Goal: Task Accomplishment & Management: Manage account settings

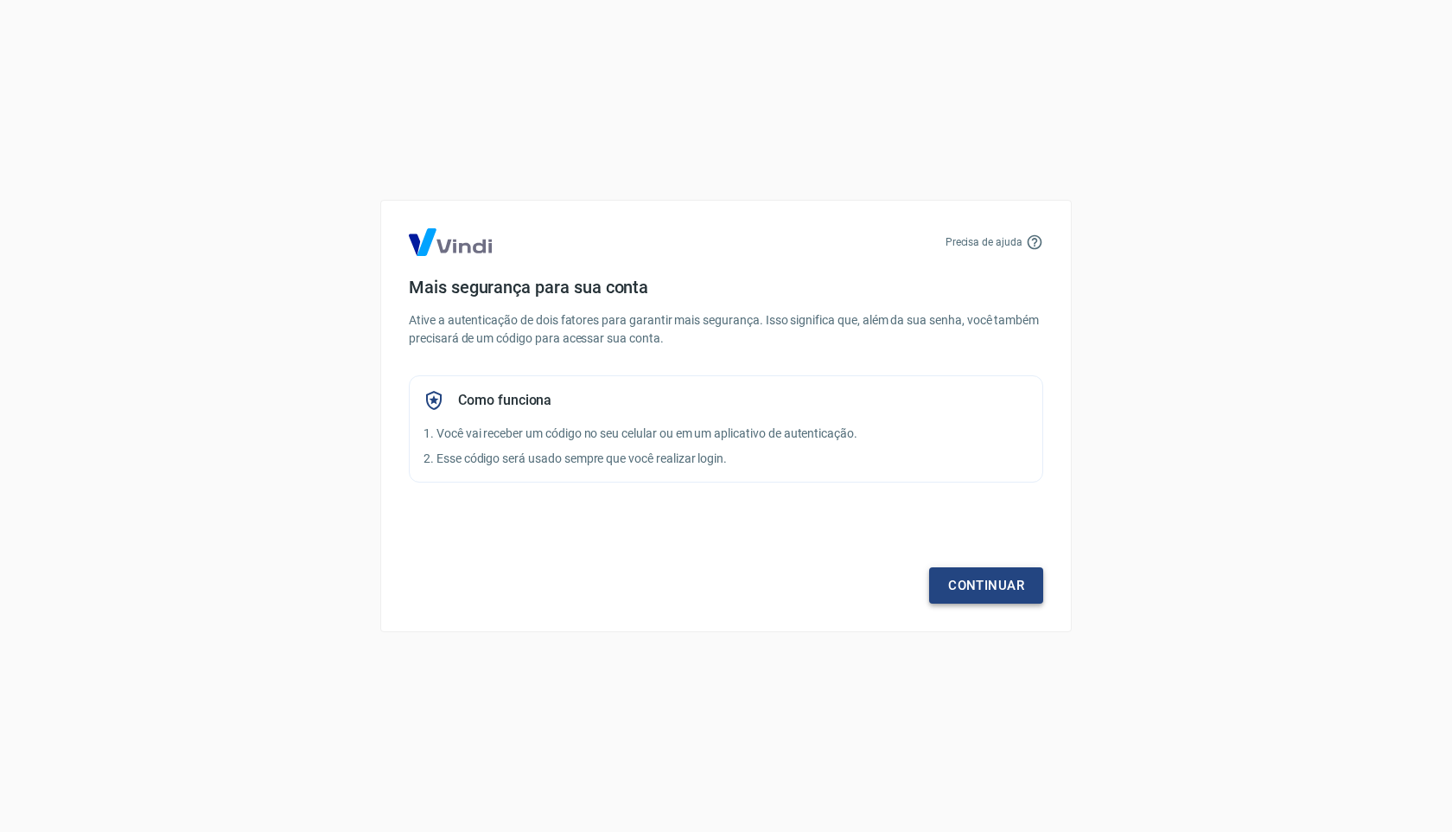
click at [963, 579] on link "Continuar" at bounding box center [986, 585] width 114 height 36
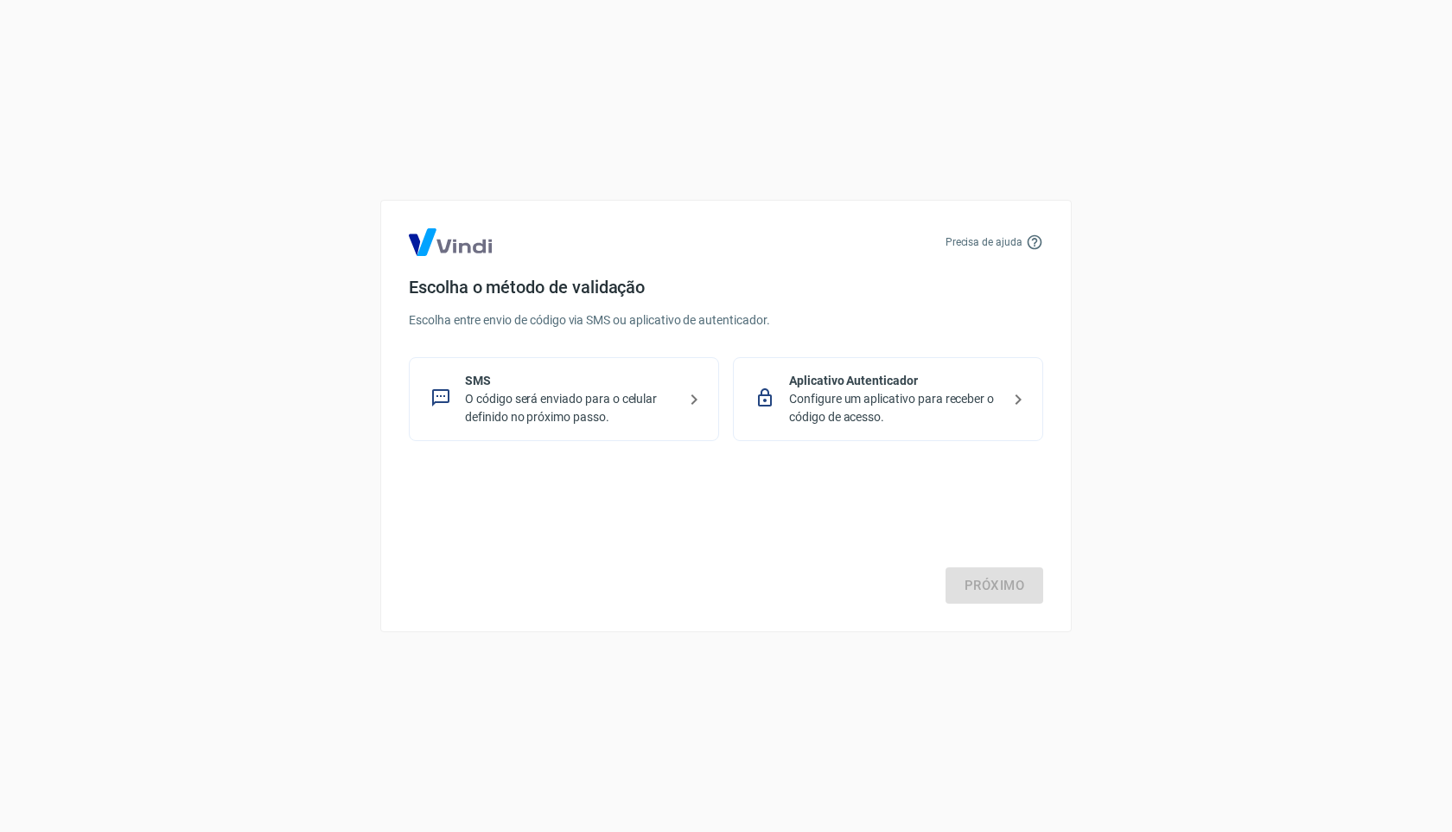
click at [870, 405] on p "Configure um aplicativo para receber o código de acesso." at bounding box center [895, 408] width 212 height 36
click at [979, 569] on link "Próximo" at bounding box center [995, 585] width 98 height 36
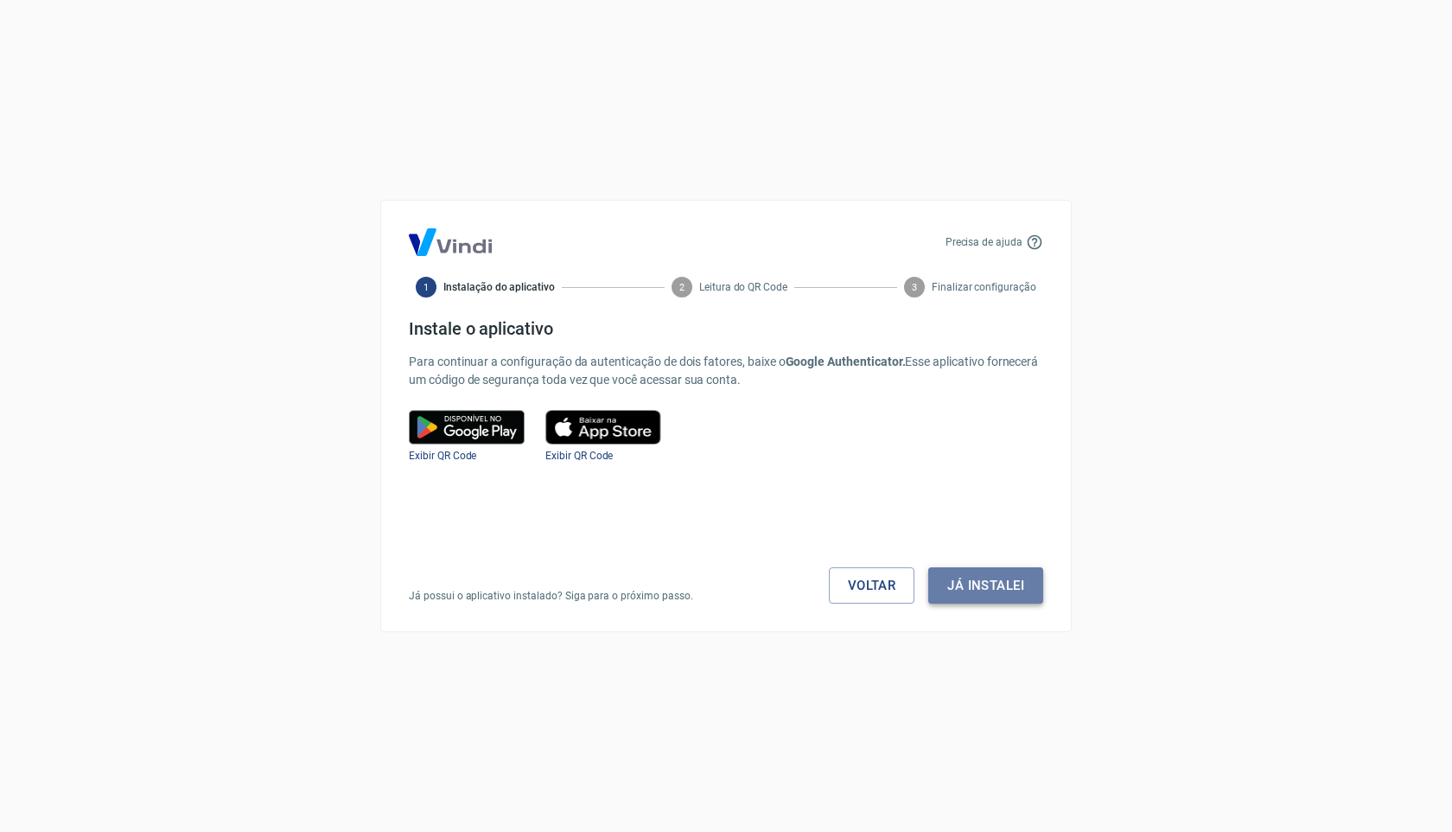
click at [980, 584] on button "Já instalei" at bounding box center [985, 585] width 115 height 36
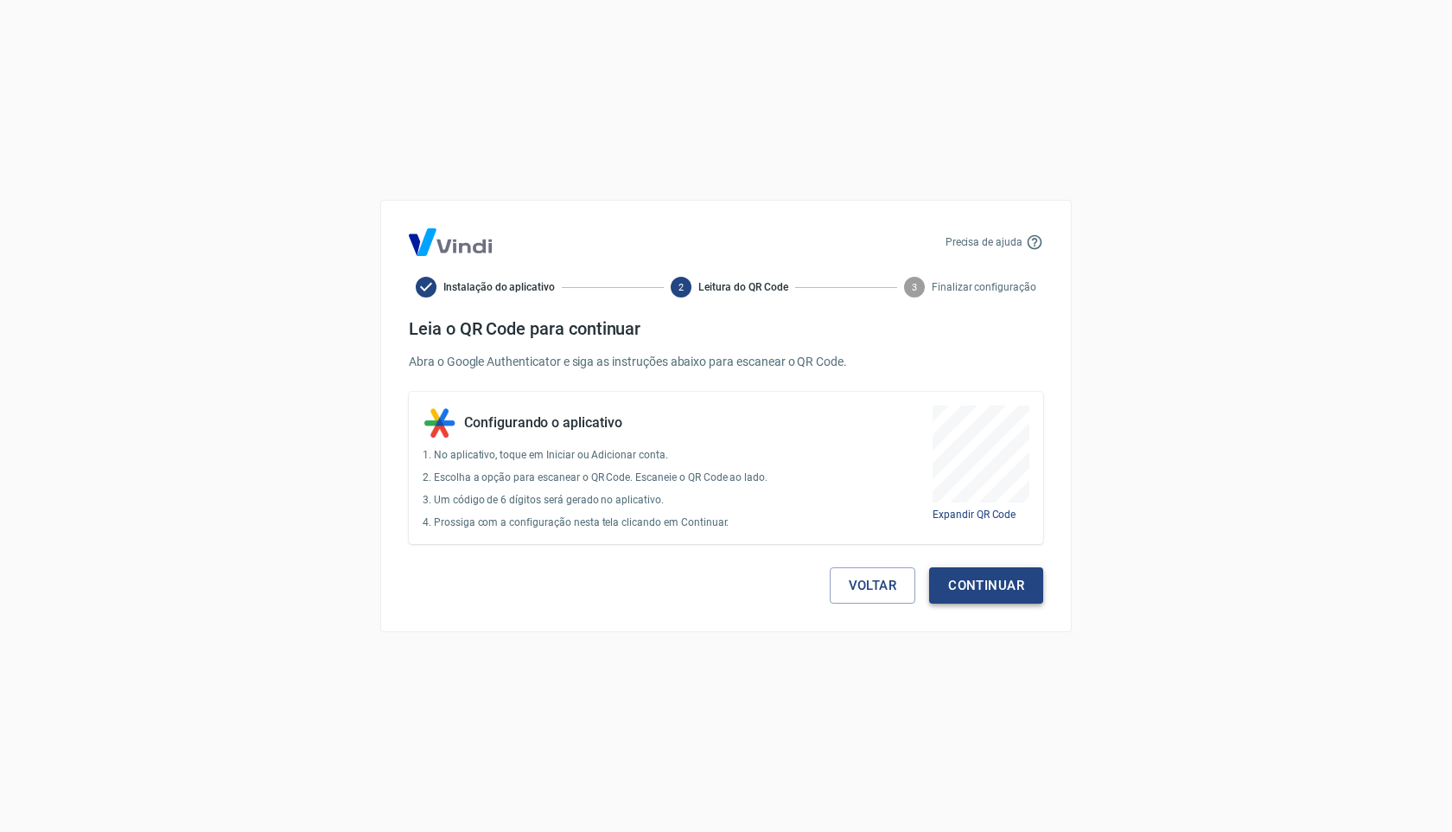
click at [1013, 594] on button "Continuar" at bounding box center [986, 585] width 114 height 36
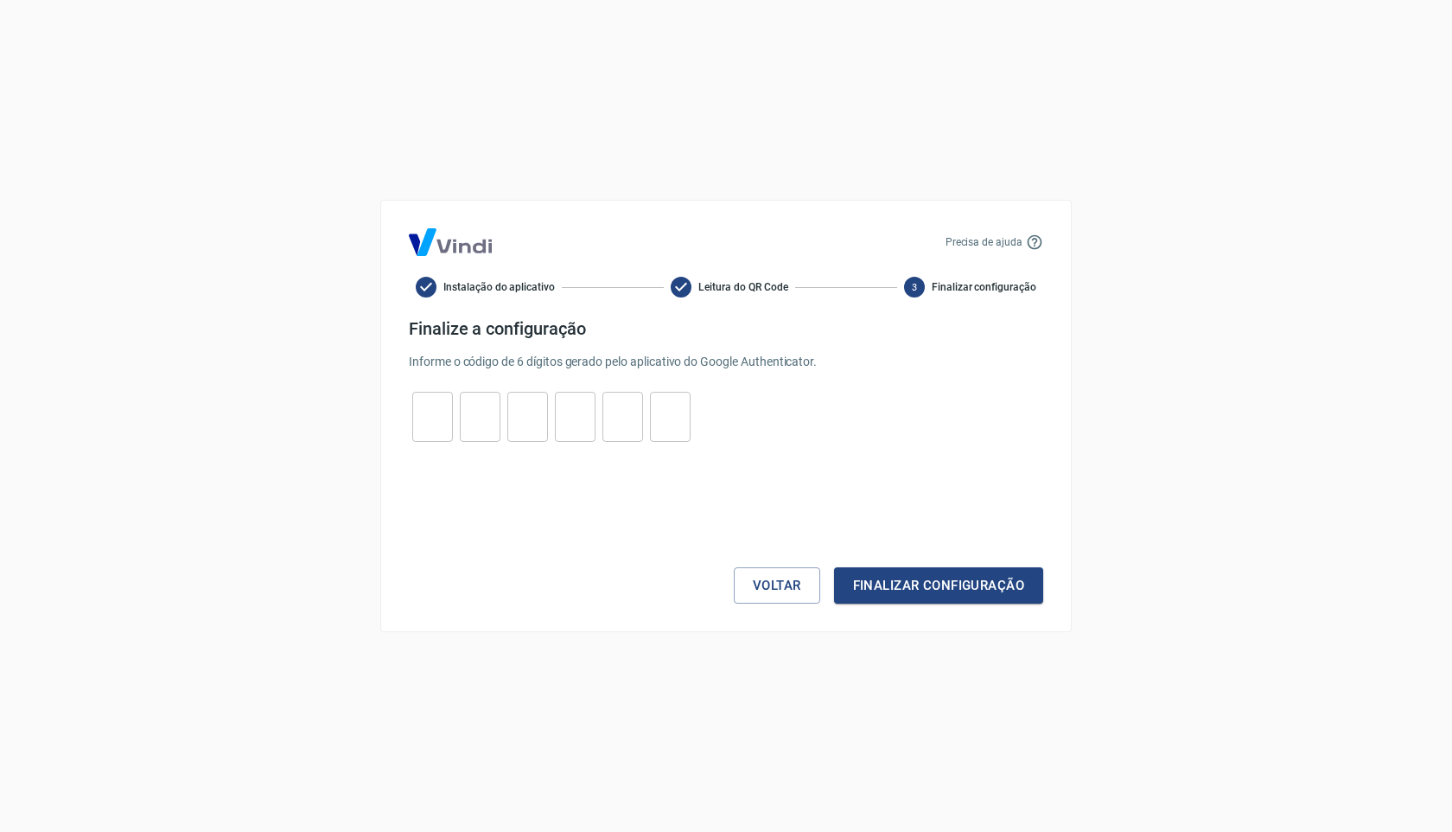
click at [430, 416] on input "tel" at bounding box center [432, 416] width 41 height 37
type input "9"
type input "7"
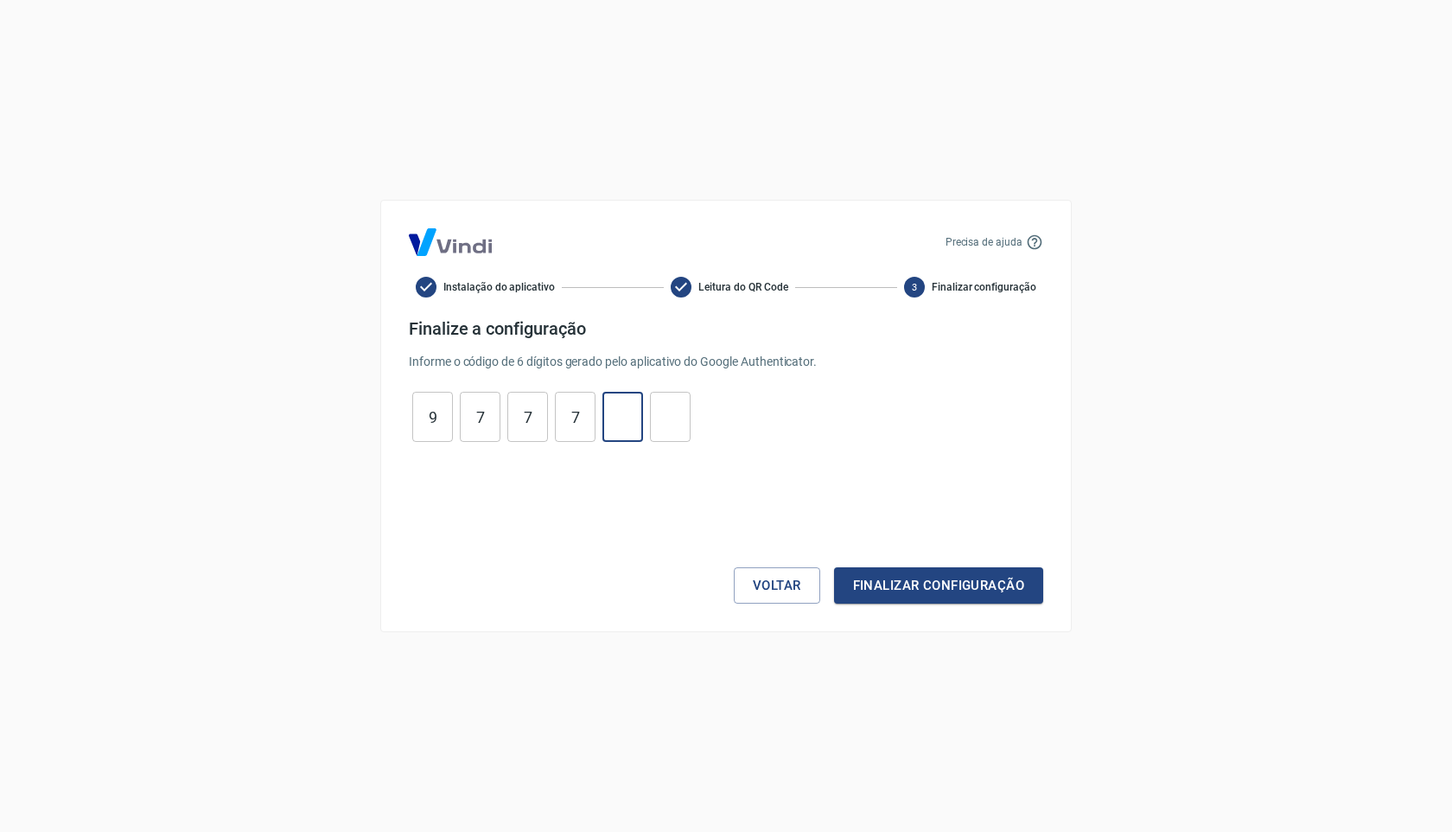
type input "0"
type input "5"
click at [913, 589] on button "Finalizar configuração" at bounding box center [938, 585] width 209 height 36
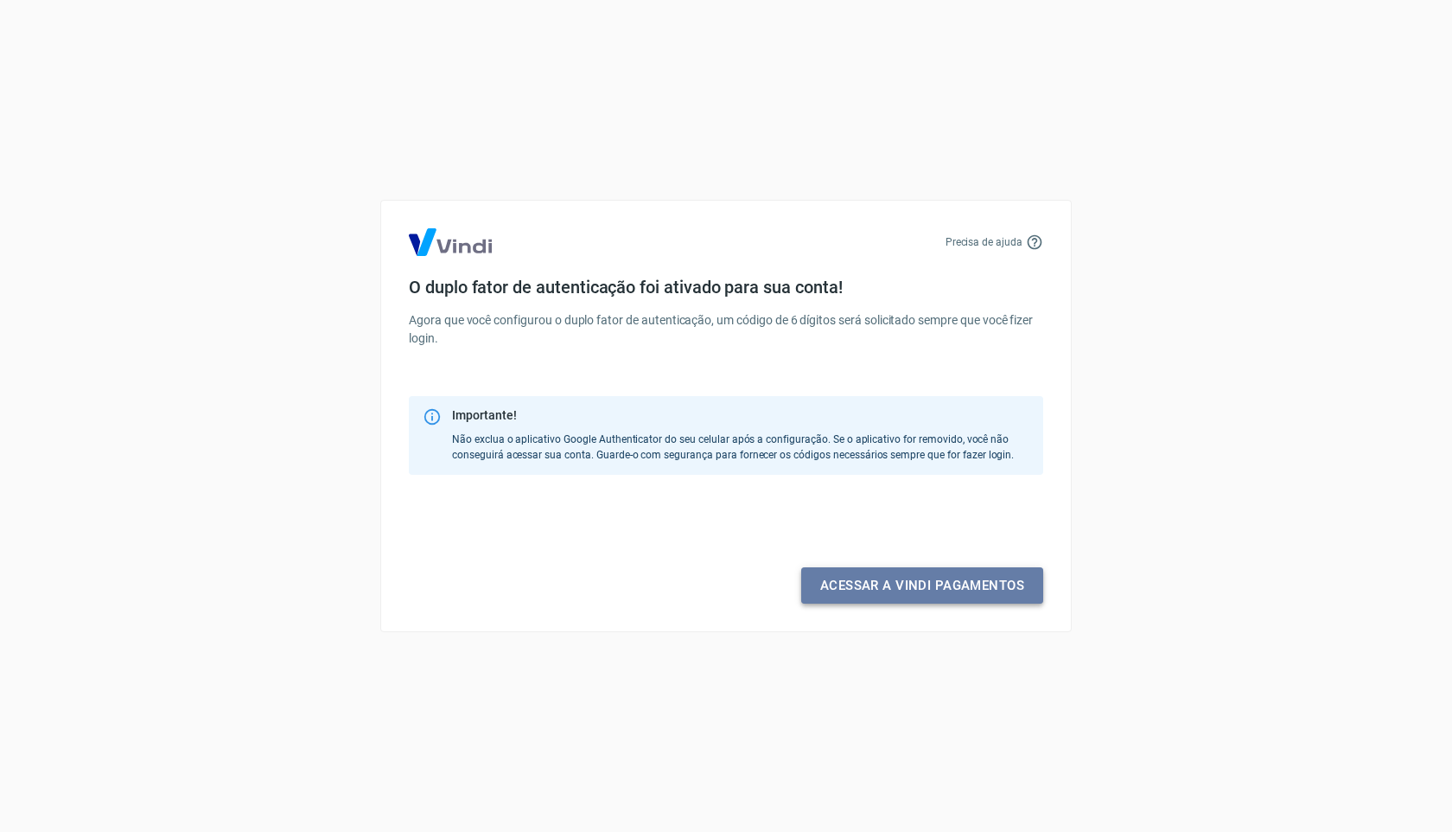
click at [912, 596] on link "Acessar a Vindi pagamentos" at bounding box center [922, 585] width 242 height 36
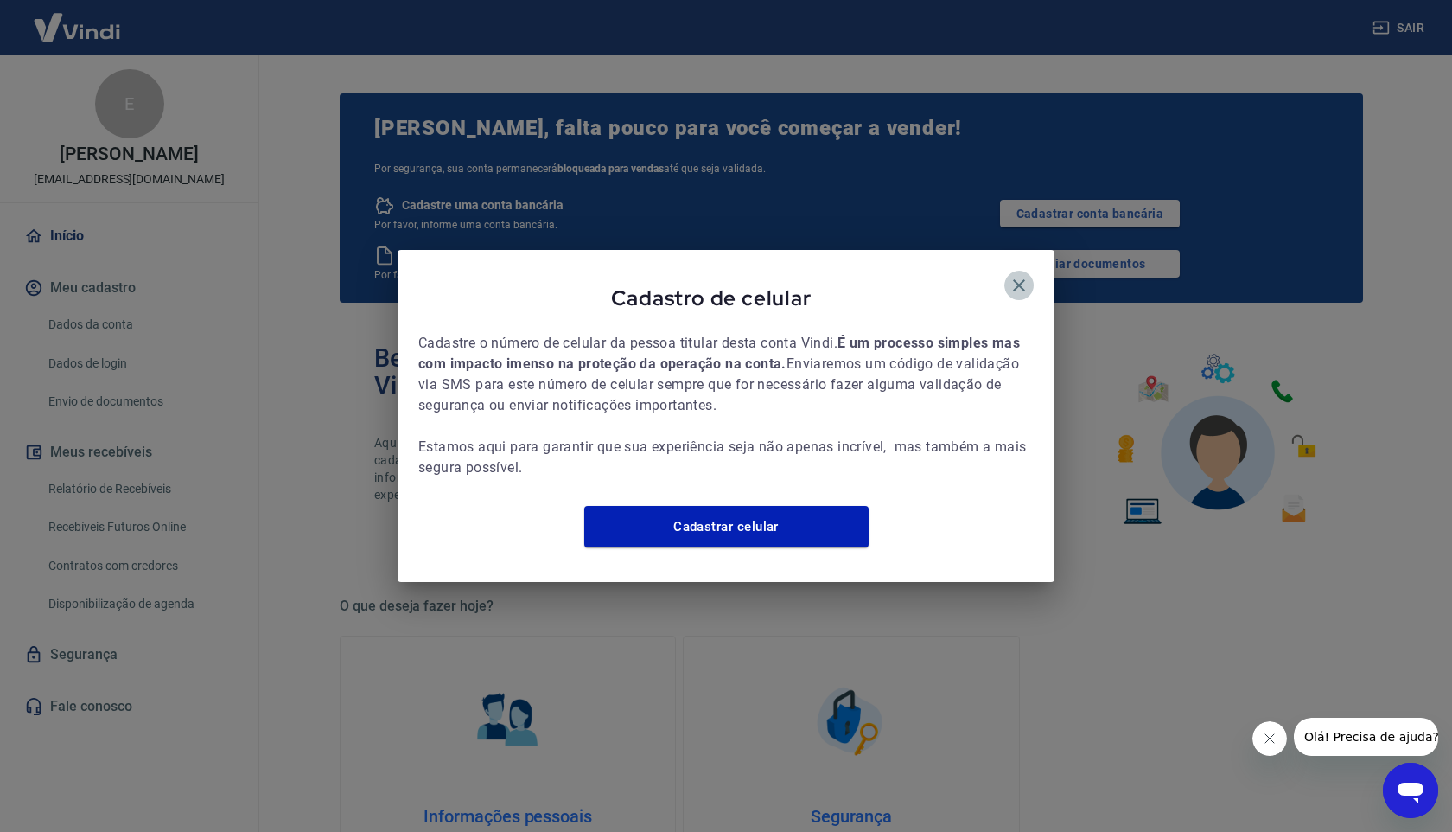
click at [1016, 279] on icon "button" at bounding box center [1019, 285] width 12 height 12
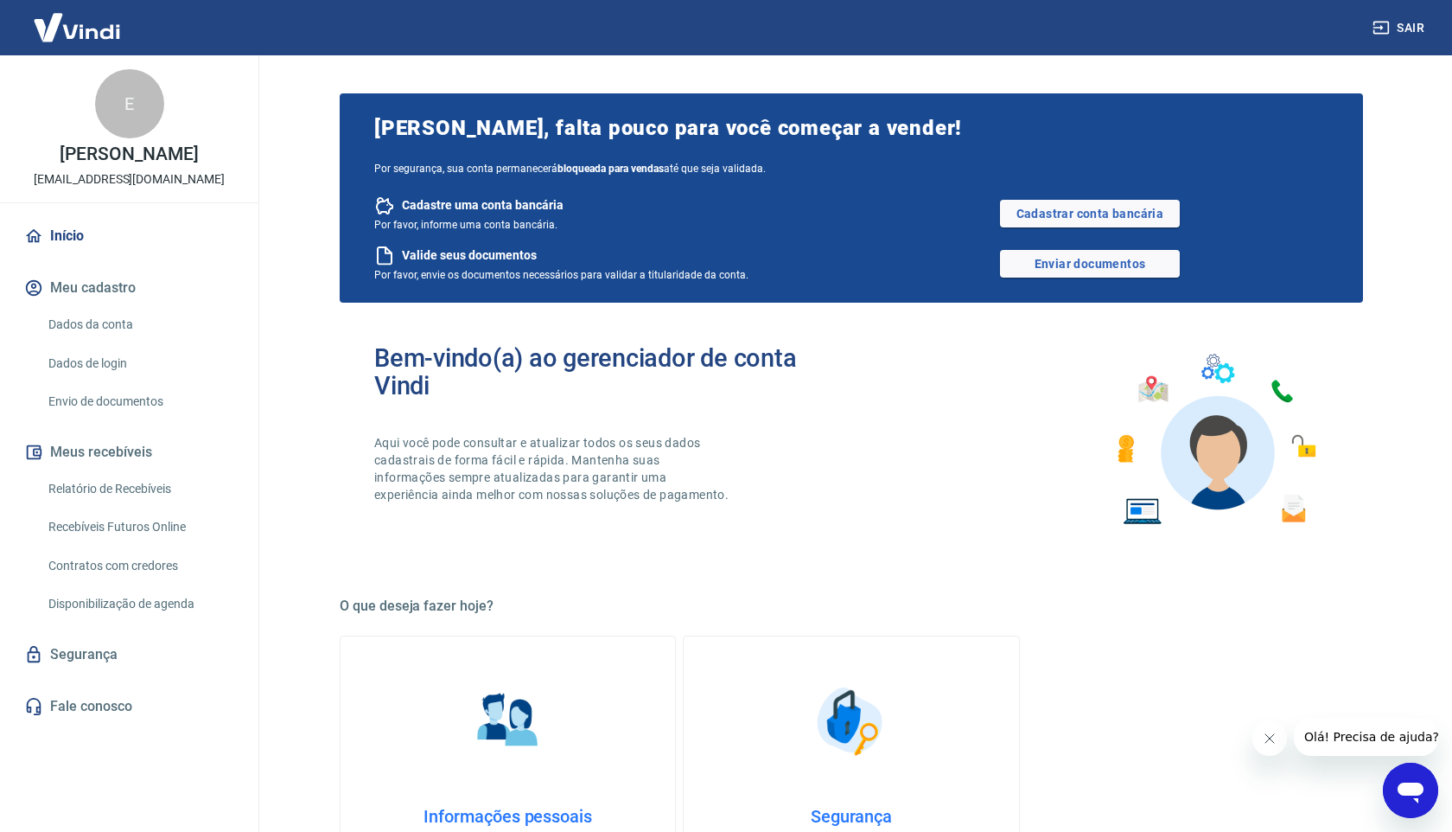
click at [112, 317] on link "Dados da conta" at bounding box center [139, 324] width 196 height 35
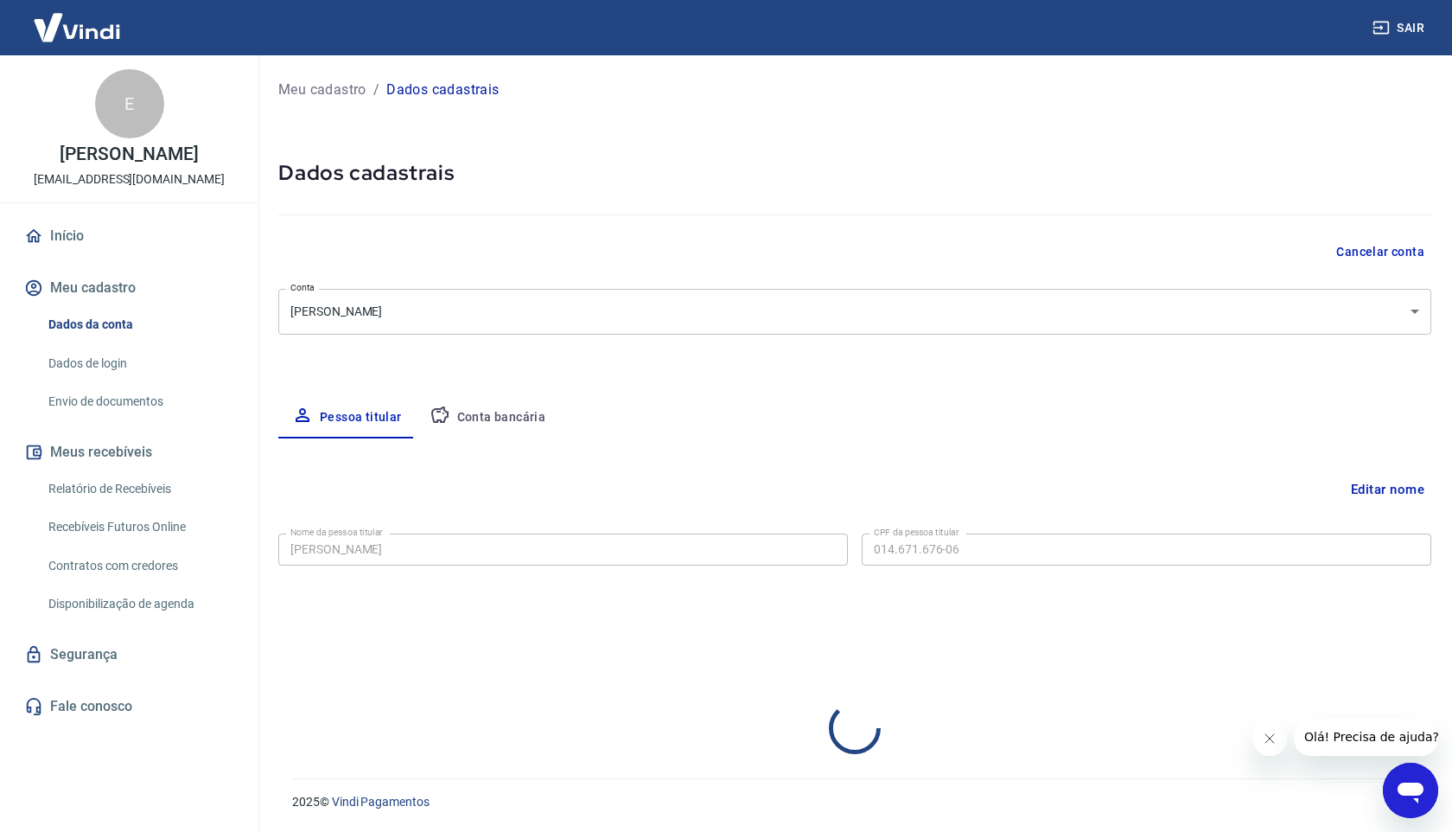
select select "MG"
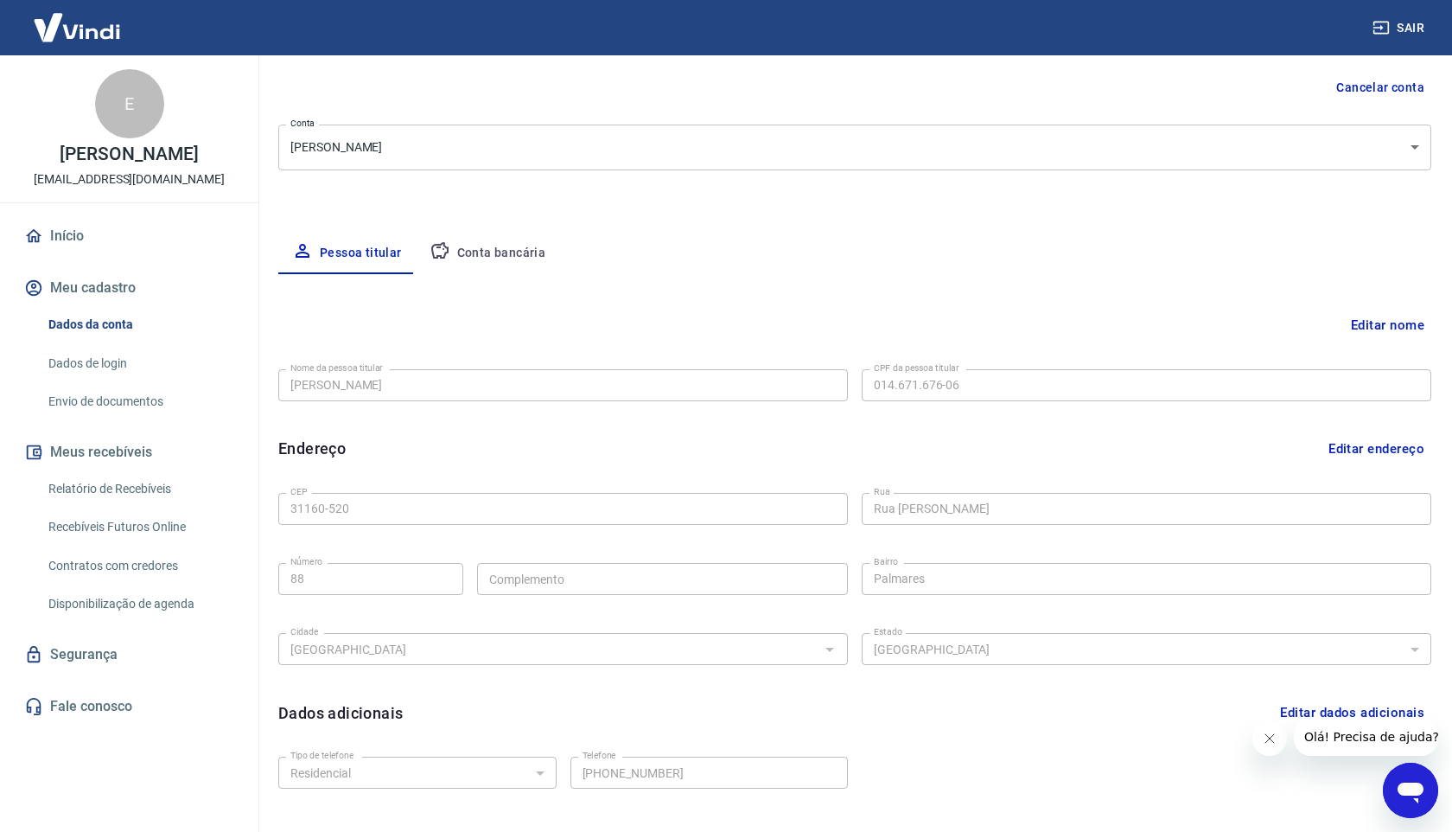
scroll to position [275, 0]
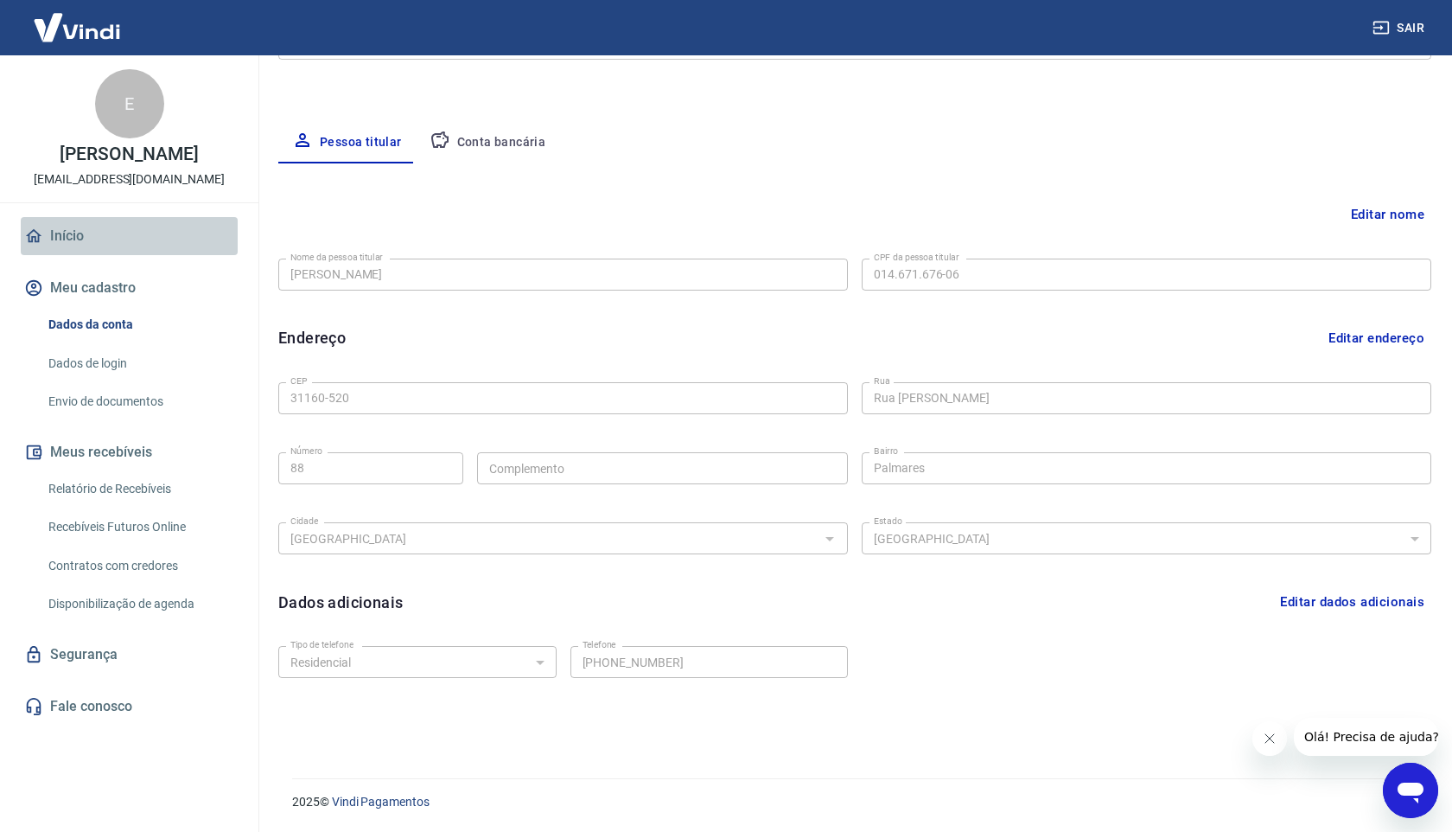
click at [92, 238] on link "Início" at bounding box center [129, 236] width 217 height 38
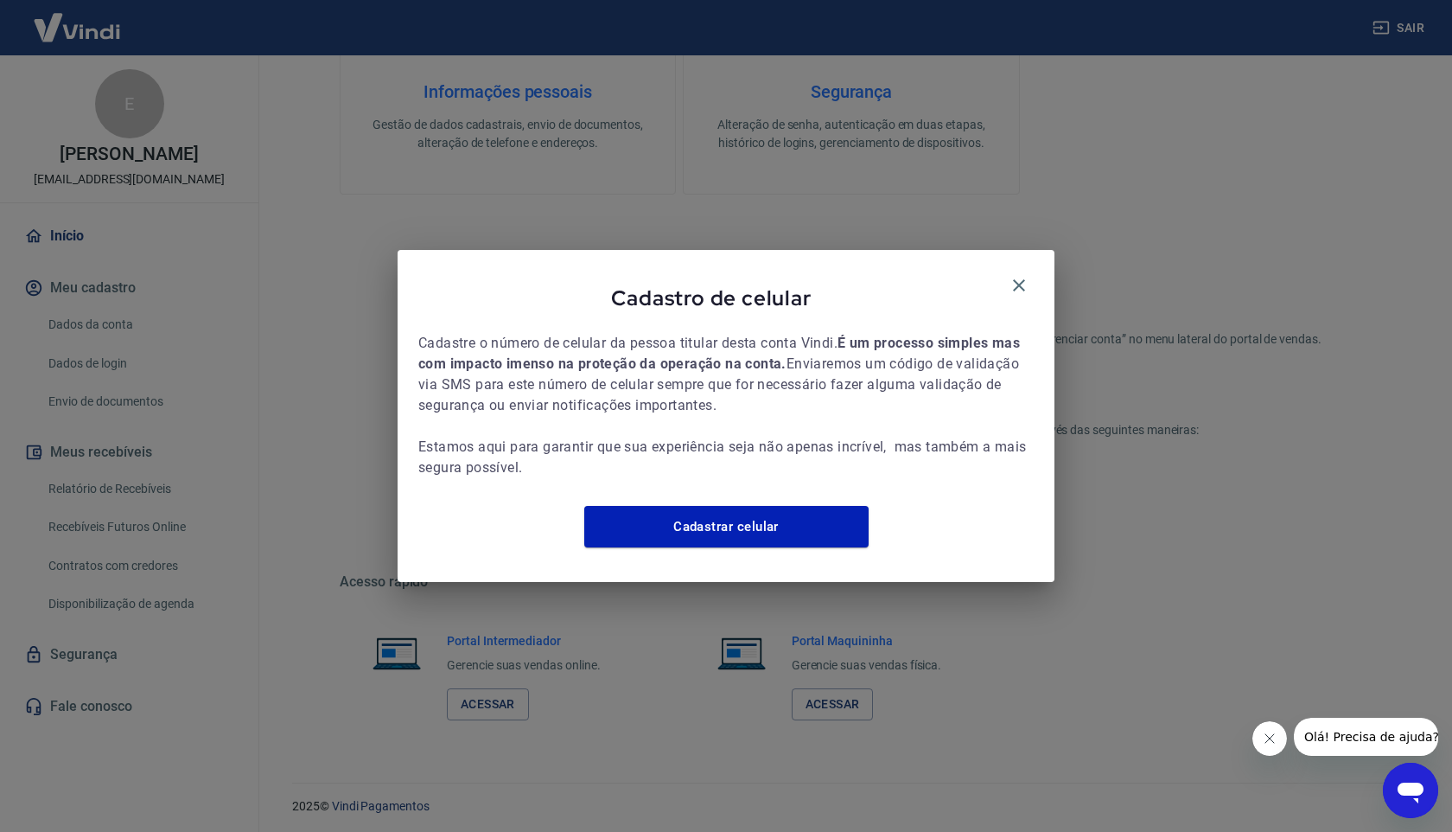
scroll to position [730, 0]
click at [1016, 275] on icon "button" at bounding box center [1019, 285] width 21 height 21
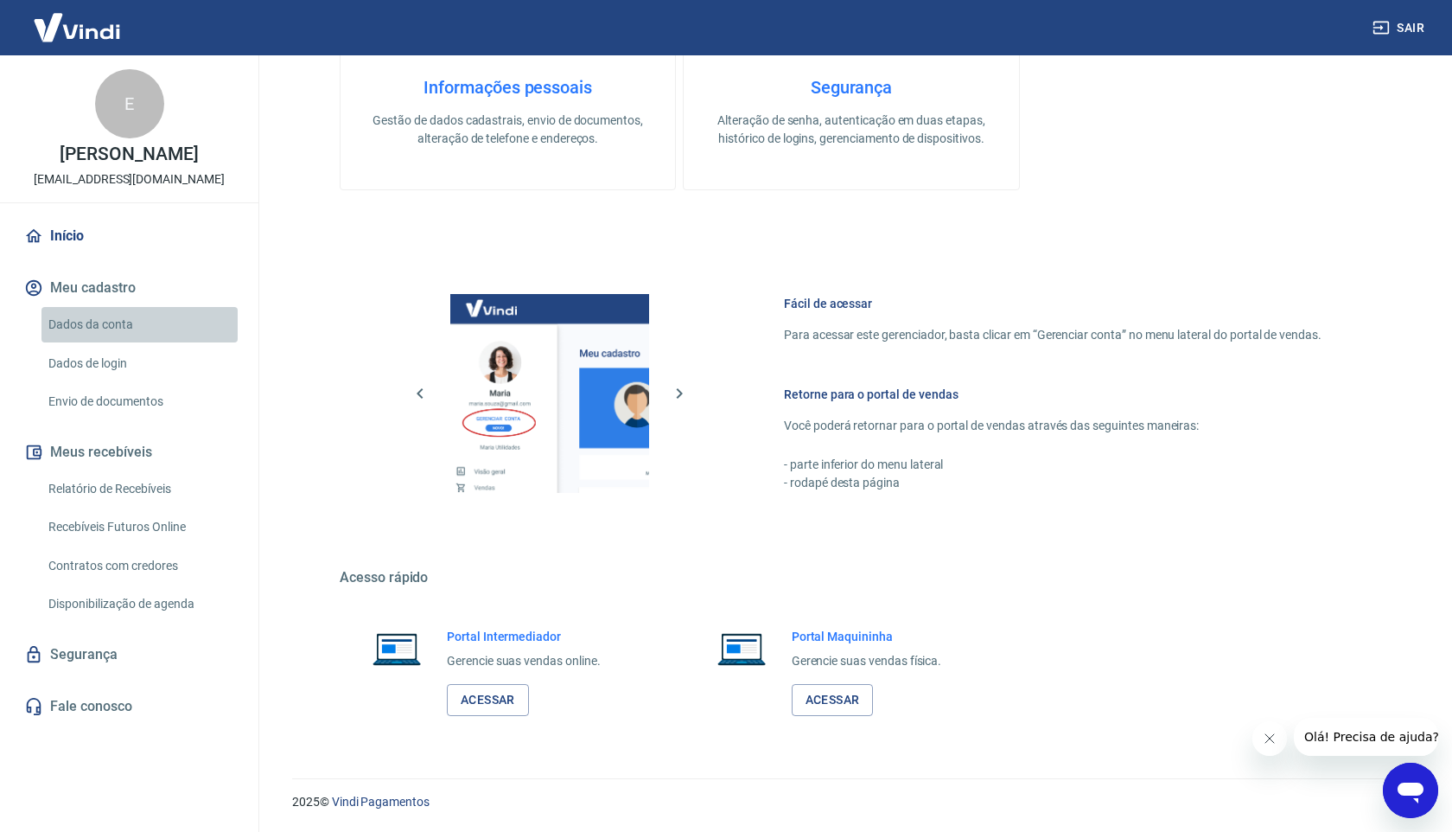
click at [105, 327] on link "Dados da conta" at bounding box center [139, 324] width 196 height 35
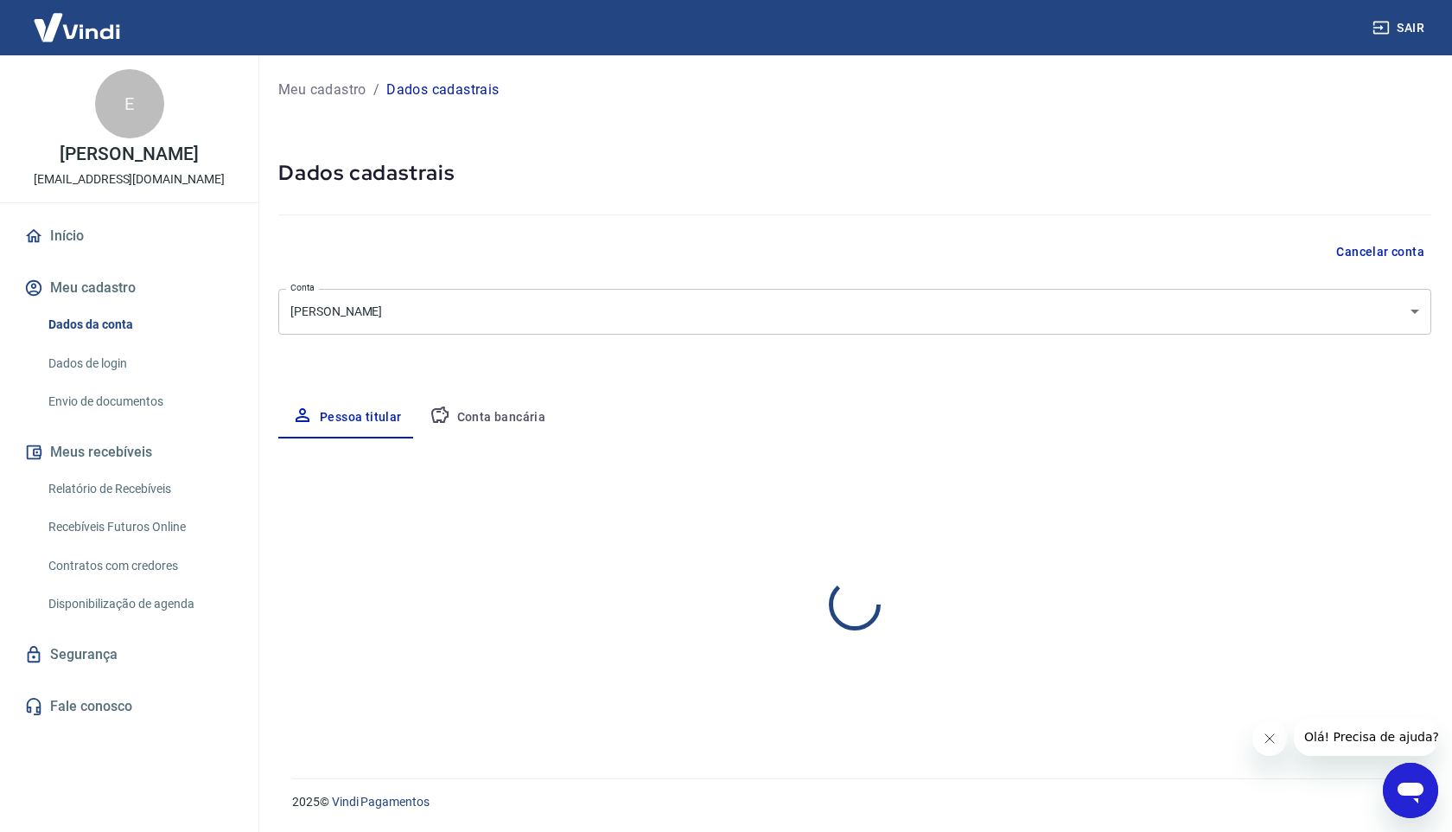
select select "MG"
